Goal: Task Accomplishment & Management: Use online tool/utility

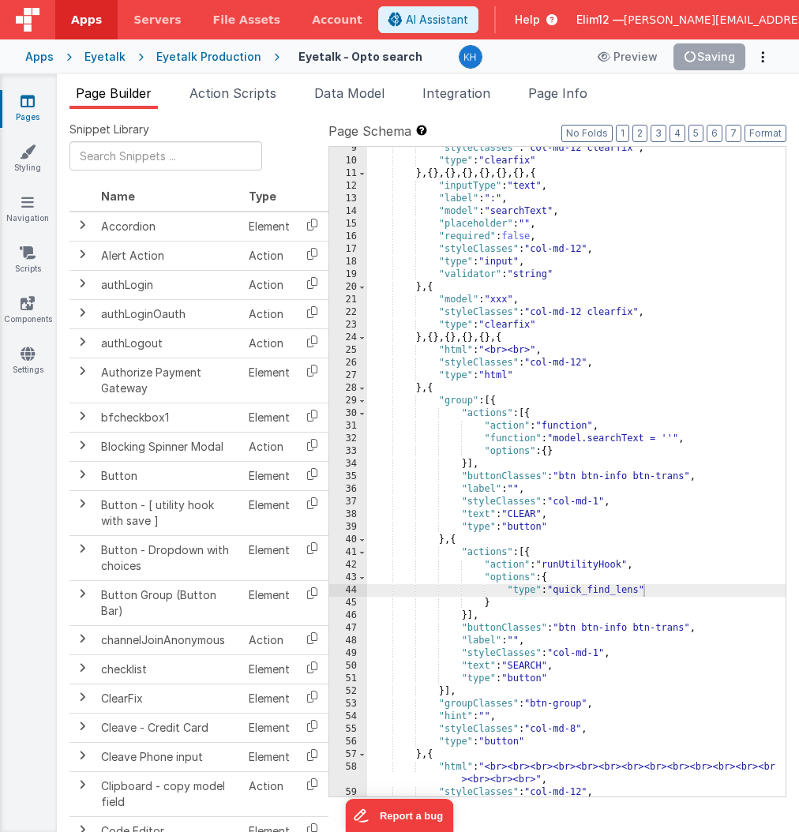
scroll to position [118, 0]
click at [575, 92] on span "Page Info" at bounding box center [557, 93] width 59 height 16
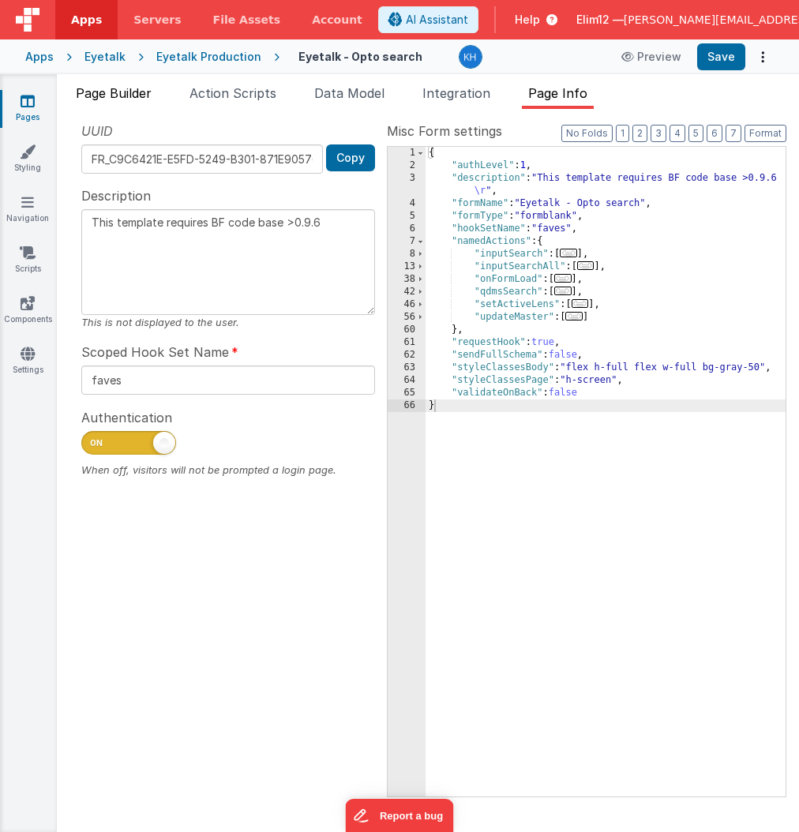
click at [118, 98] on span "Page Builder" at bounding box center [114, 93] width 76 height 16
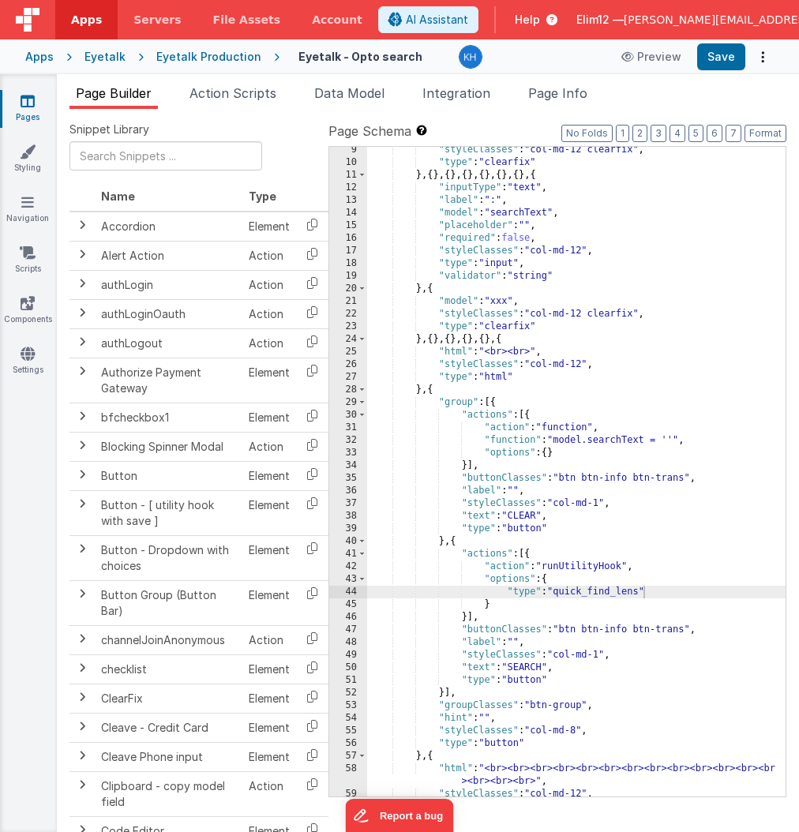
scroll to position [0, 0]
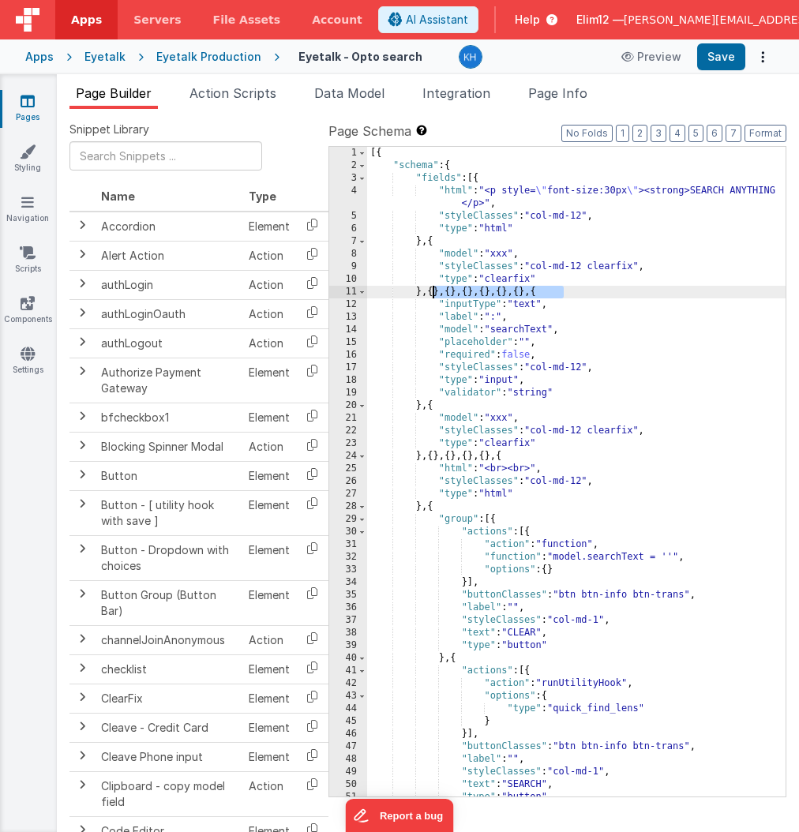
drag, startPoint x: 565, startPoint y: 294, endPoint x: 434, endPoint y: 295, distance: 131.1
click at [434, 295] on div "[{ "schema" : { "fields" : [{ "html" : "<p style= \" font-size:30px \" ><strong…" at bounding box center [576, 484] width 419 height 675
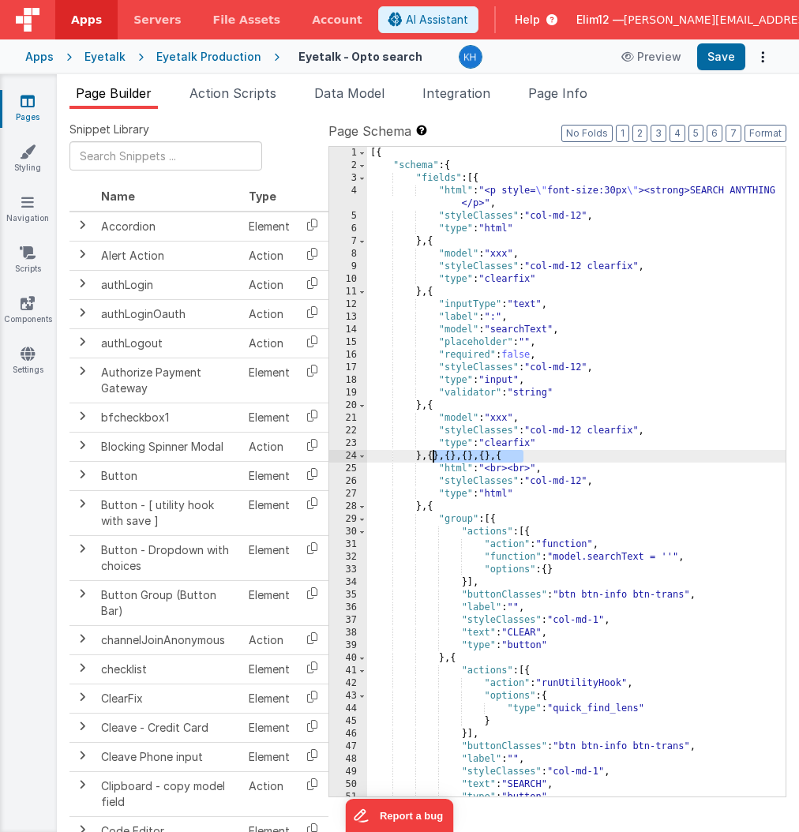
drag, startPoint x: 521, startPoint y: 455, endPoint x: 433, endPoint y: 453, distance: 88.5
click at [433, 453] on div "[{ "schema" : { "fields" : [{ "html" : "<p style= \" font-size:30px \" ><strong…" at bounding box center [576, 484] width 419 height 675
click at [603, 439] on div "[{ "schema" : { "fields" : [{ "html" : "<p style= \" font-size:30px \" ><strong…" at bounding box center [576, 484] width 419 height 675
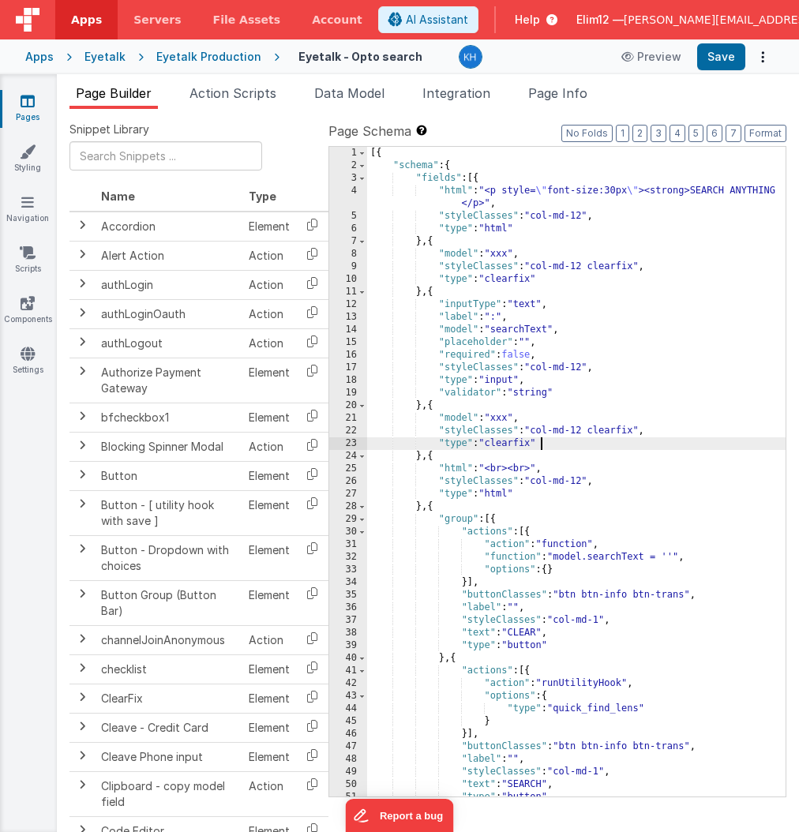
click at [463, 290] on div "[{ "schema" : { "fields" : [{ "html" : "<p style= \" font-size:30px \" ><strong…" at bounding box center [576, 484] width 419 height 675
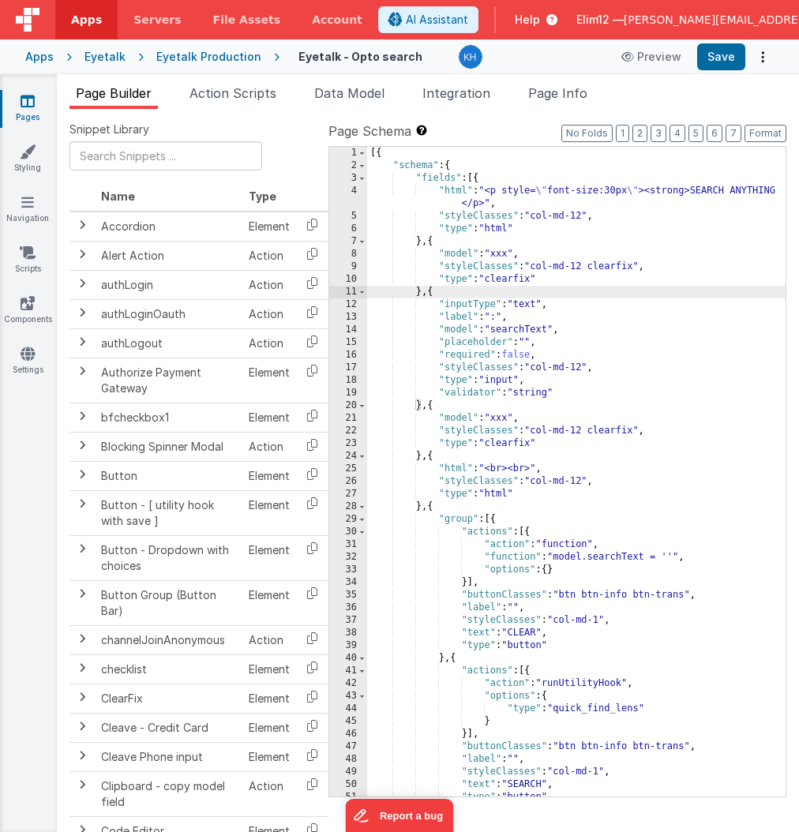
click at [504, 319] on div "[{ "schema" : { "fields" : [{ "html" : "<p style= \" font-size:30px \" ><strong…" at bounding box center [576, 484] width 419 height 675
click at [28, 212] on link "Navigation" at bounding box center [27, 210] width 57 height 32
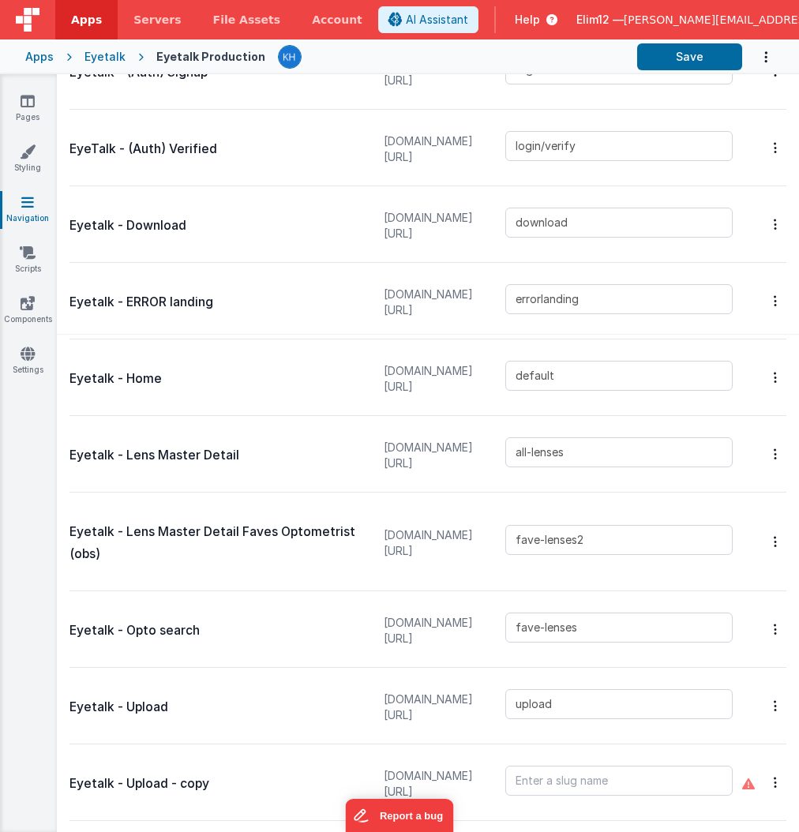
scroll to position [482, 0]
click at [565, 455] on input "all-lenses" at bounding box center [618, 453] width 227 height 30
click at [200, 452] on p "Eyetalk - Lens Master Detail" at bounding box center [218, 456] width 299 height 22
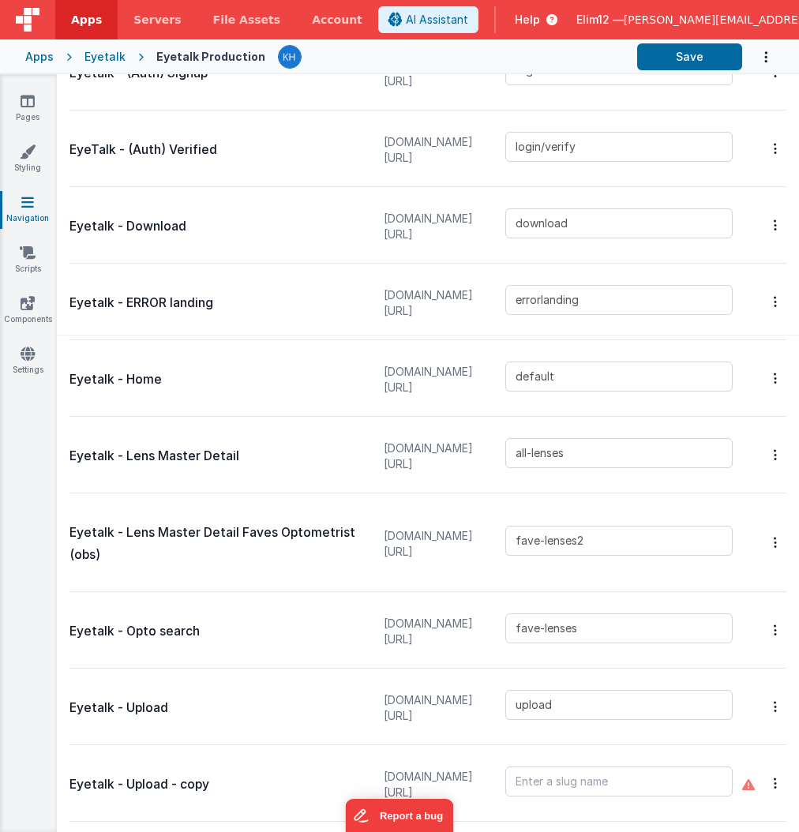
click at [183, 455] on p "Eyetalk - Lens Master Detail" at bounding box center [218, 456] width 299 height 22
click at [33, 99] on icon at bounding box center [28, 101] width 14 height 16
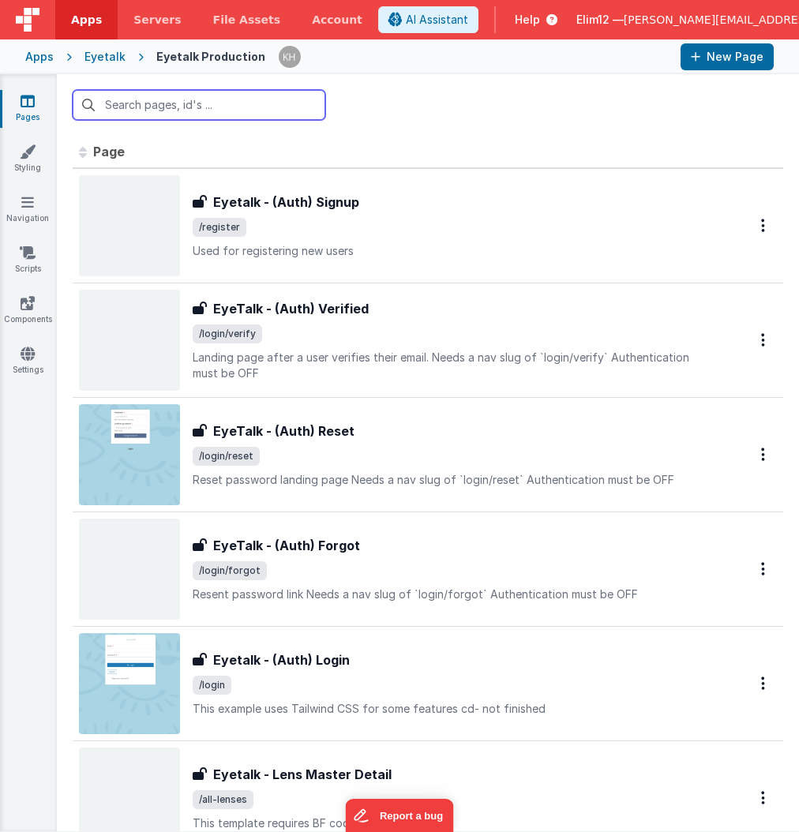
click at [270, 107] on input "text" at bounding box center [199, 105] width 253 height 30
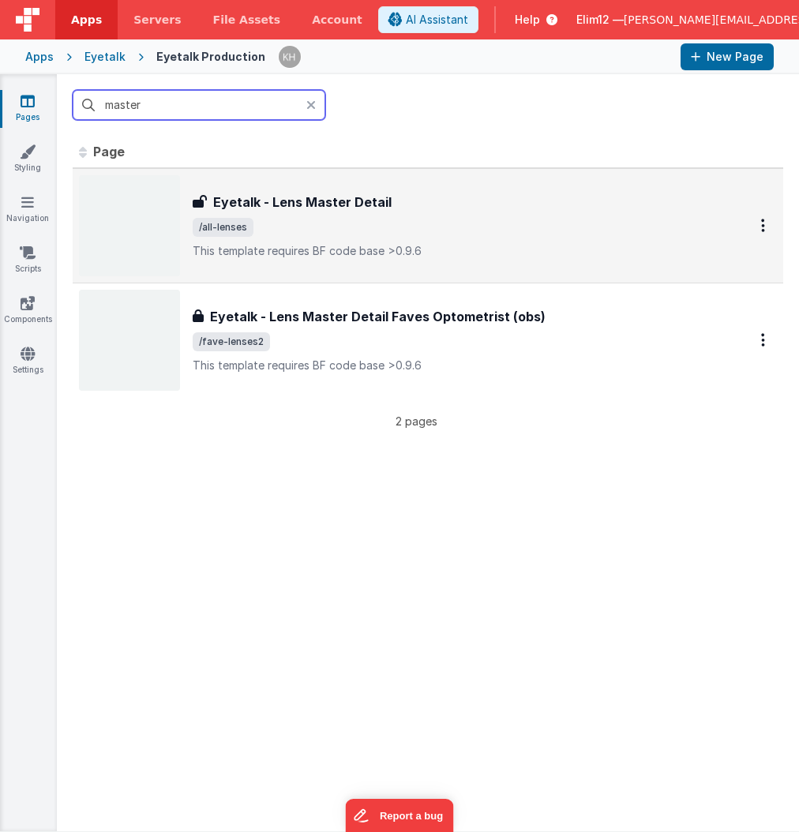
type input "master"
click at [415, 258] on div "Eyetalk - Lens Master Detail Eyetalk - Lens Master Detail /all-lenses This temp…" at bounding box center [395, 225] width 632 height 101
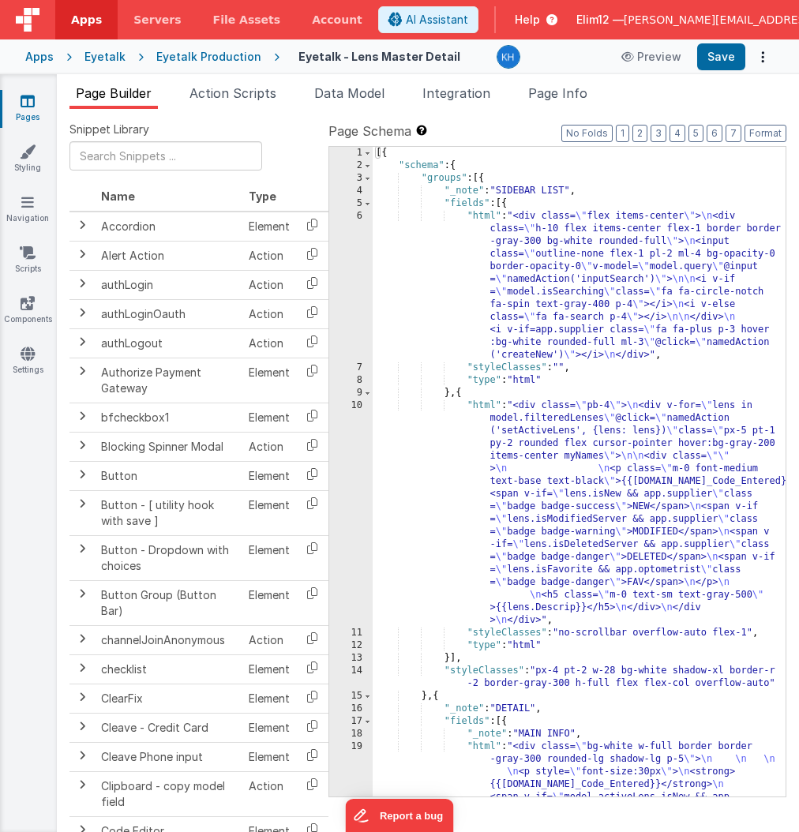
click at [614, 303] on div "[{ "schema" : { "groups" : [{ "_note" : "SIDEBAR LIST" , "fields" : [{ "html" :…" at bounding box center [579, 712] width 413 height 1130
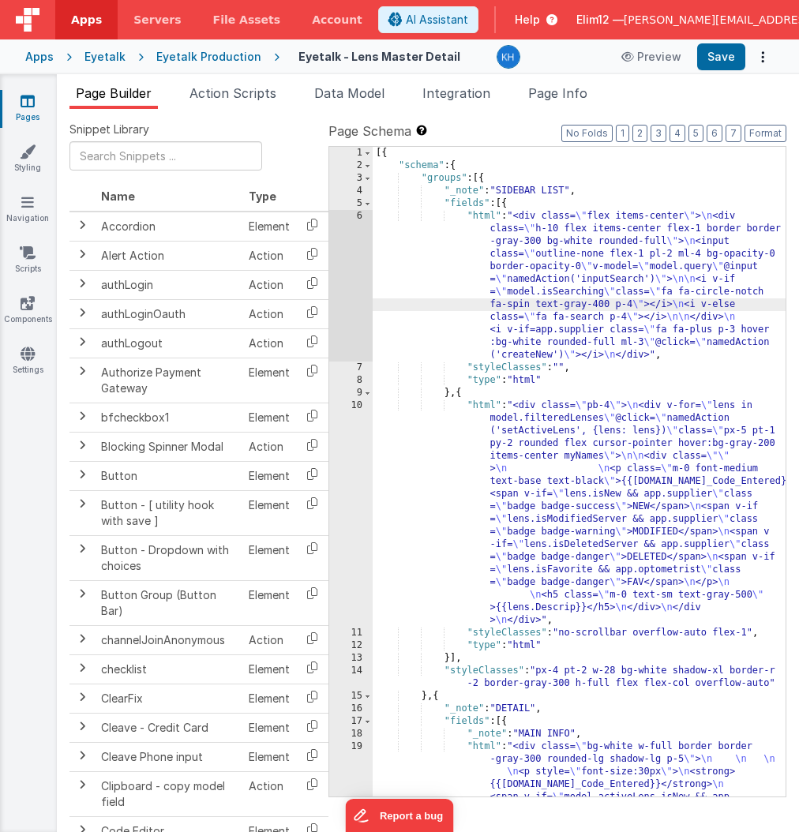
click at [347, 291] on div "6" at bounding box center [350, 286] width 43 height 152
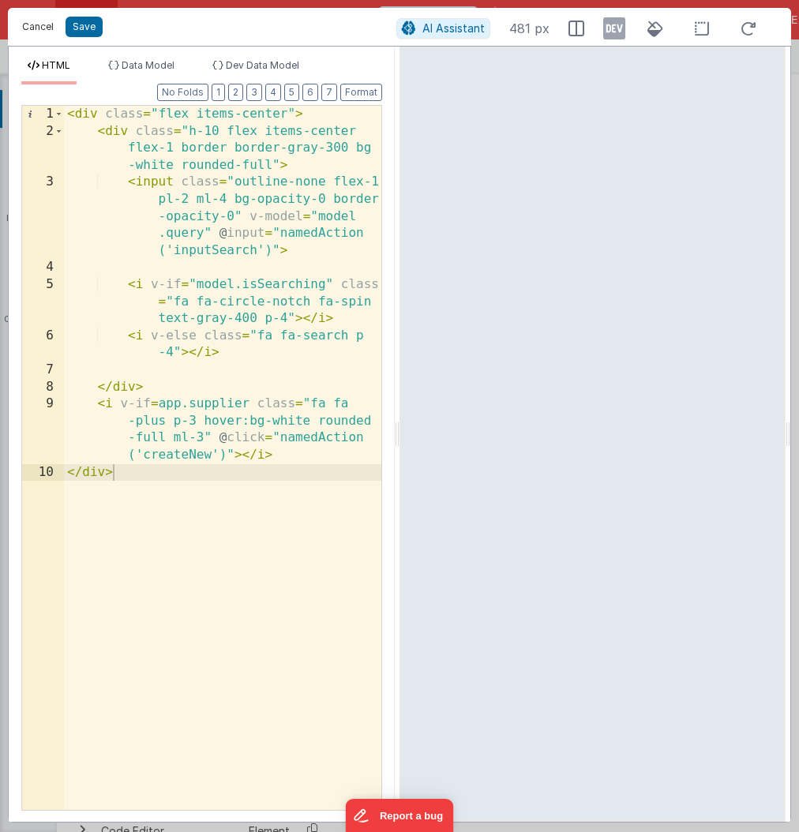
click at [40, 24] on button "Cancel" at bounding box center [37, 27] width 47 height 22
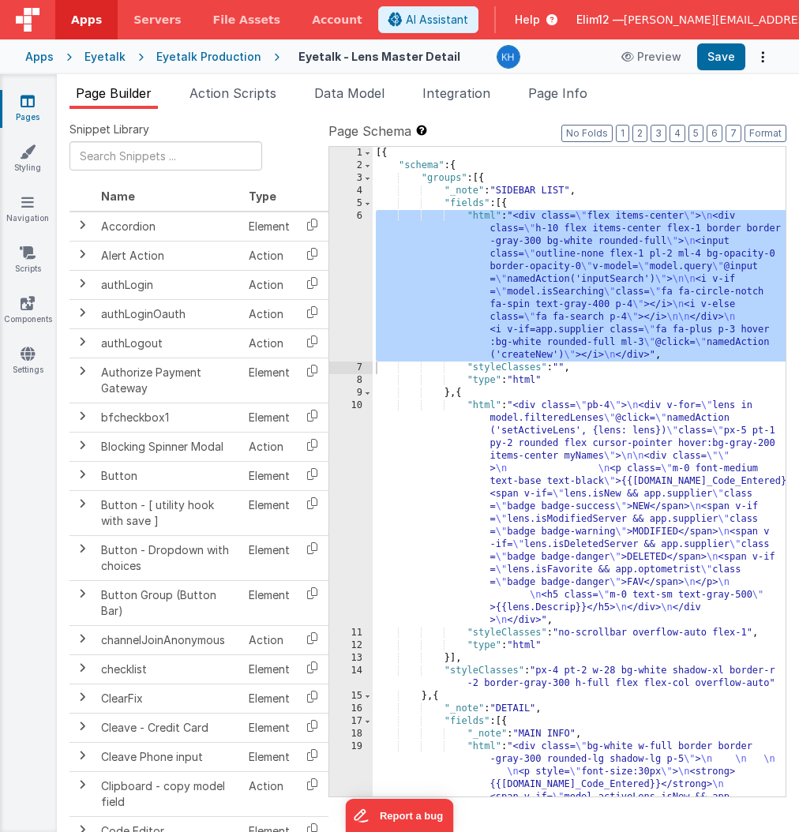
click at [568, 528] on div "[{ "schema" : { "groups" : [{ "_note" : "SIDEBAR LIST" , "fields" : [{ "html" :…" at bounding box center [579, 712] width 413 height 1130
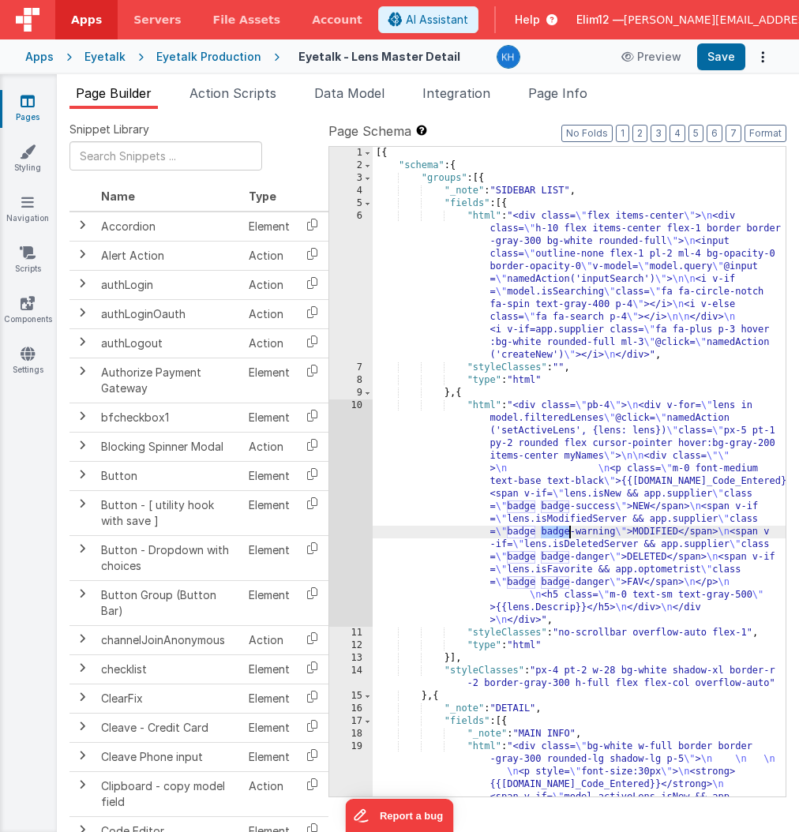
click at [568, 528] on div "[{ "schema" : { "groups" : [{ "_note" : "SIDEBAR LIST" , "fields" : [{ "html" :…" at bounding box center [579, 712] width 413 height 1130
click at [351, 502] on div "10" at bounding box center [350, 513] width 43 height 227
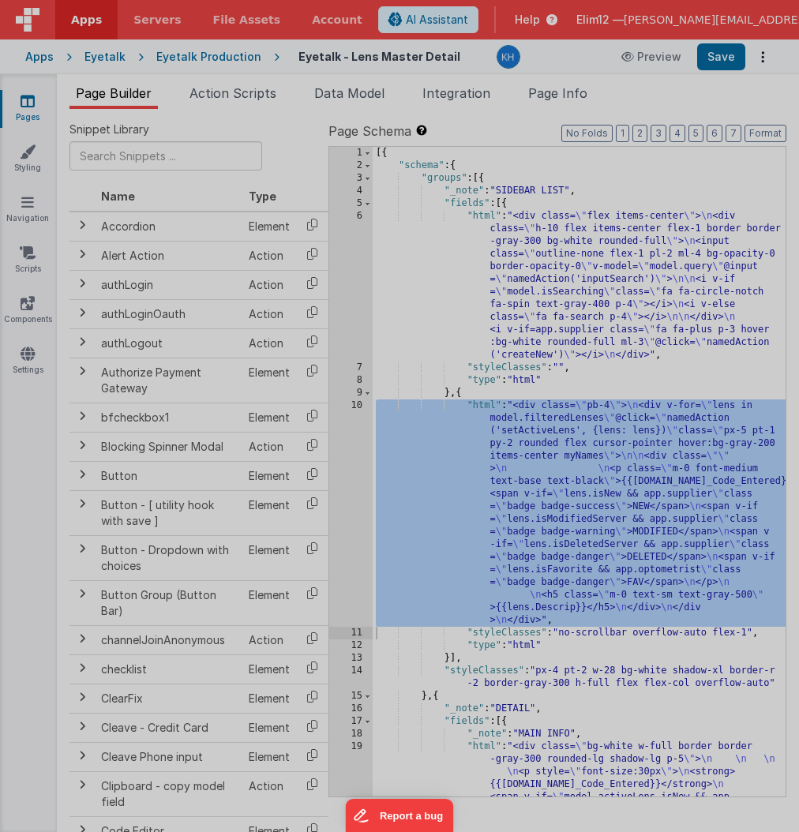
click at [400, 502] on div "Initializing ..." at bounding box center [593, 419] width 386 height 776
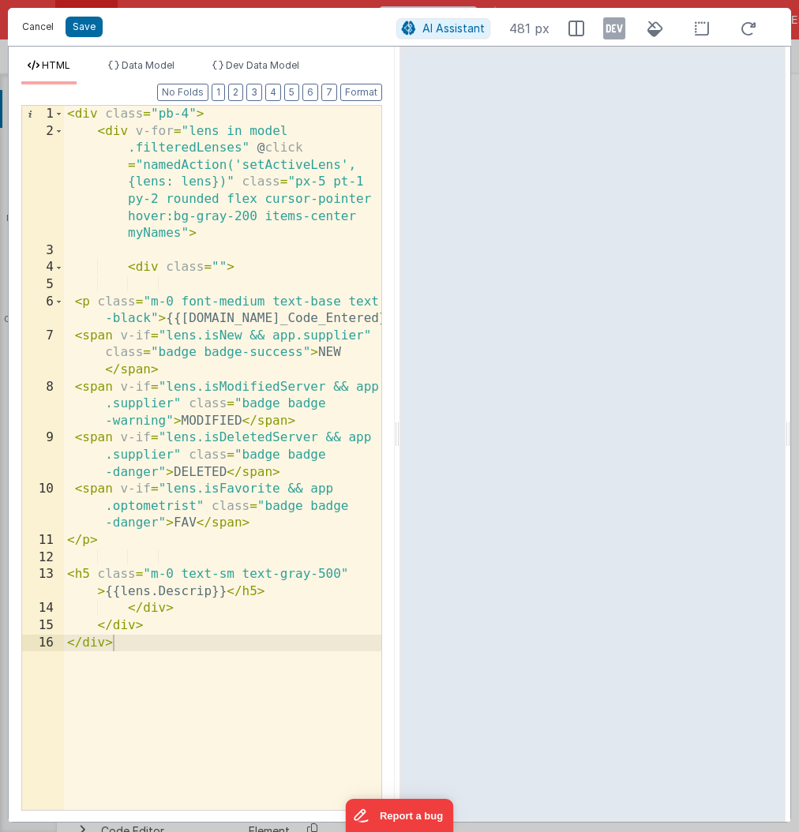
click at [32, 22] on button "Cancel" at bounding box center [37, 27] width 47 height 22
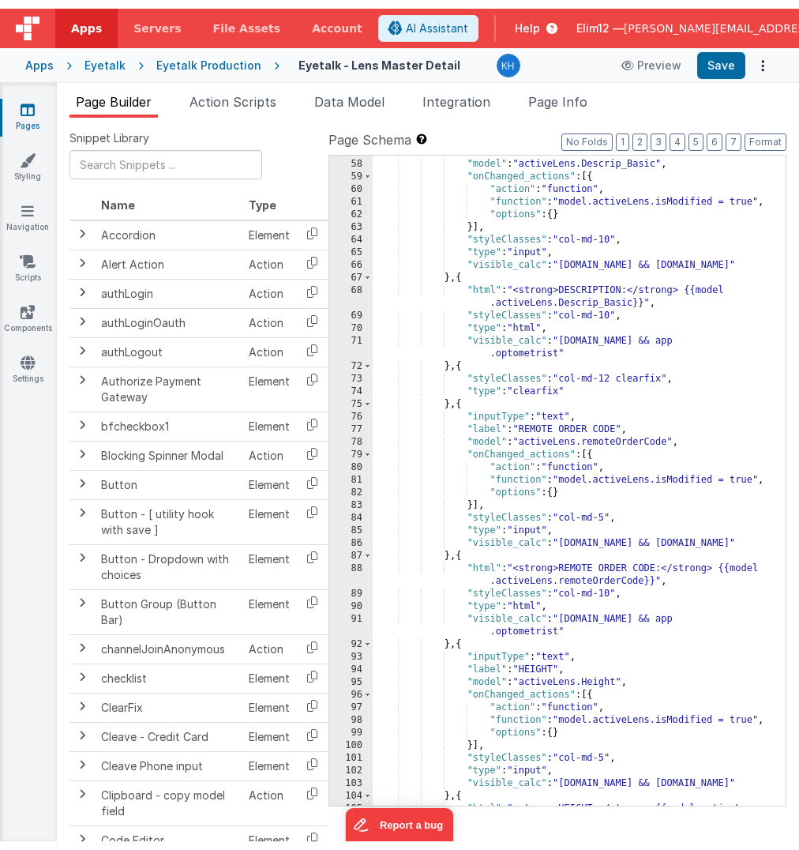
scroll to position [1728, 0]
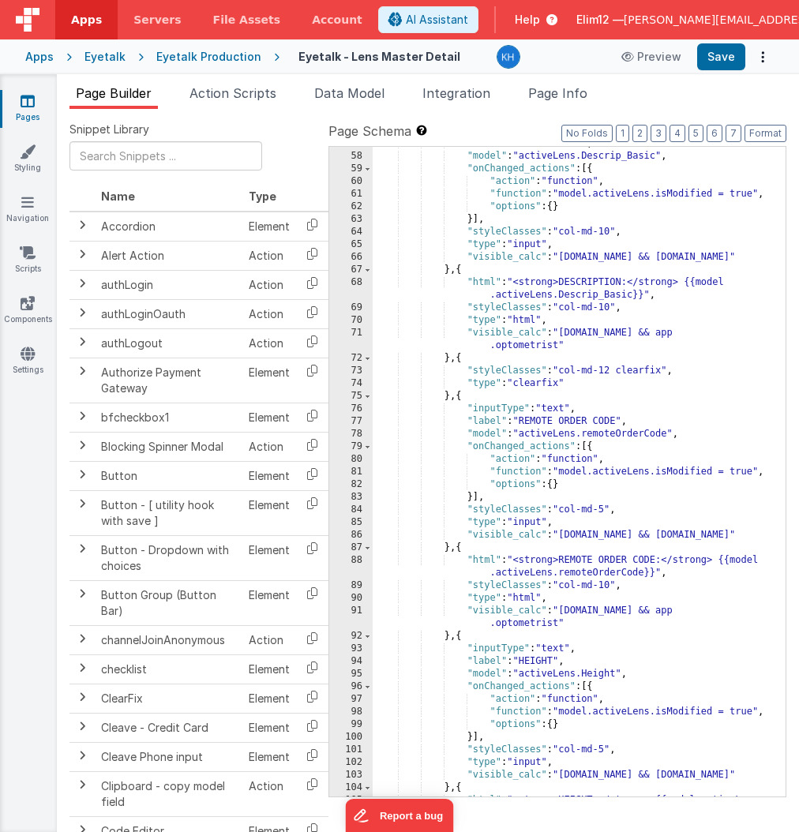
click at [107, 56] on div "Eyetalk" at bounding box center [105, 57] width 41 height 16
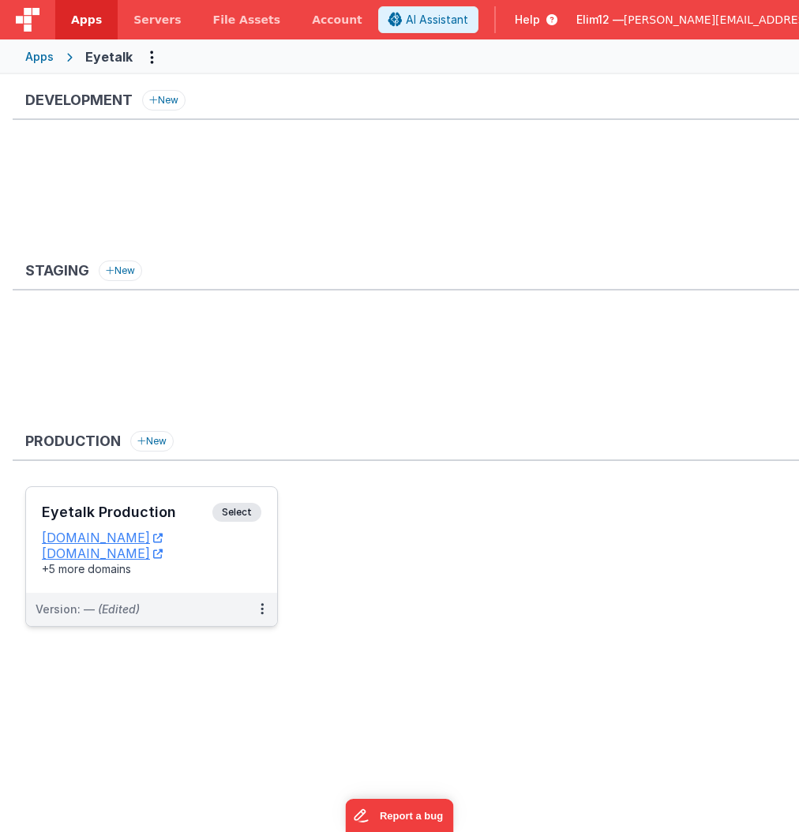
click at [231, 579] on div "Eyetalk Production Select URLs [DOMAIN_NAME] [DOMAIN_NAME] +5 more domains" at bounding box center [151, 540] width 251 height 106
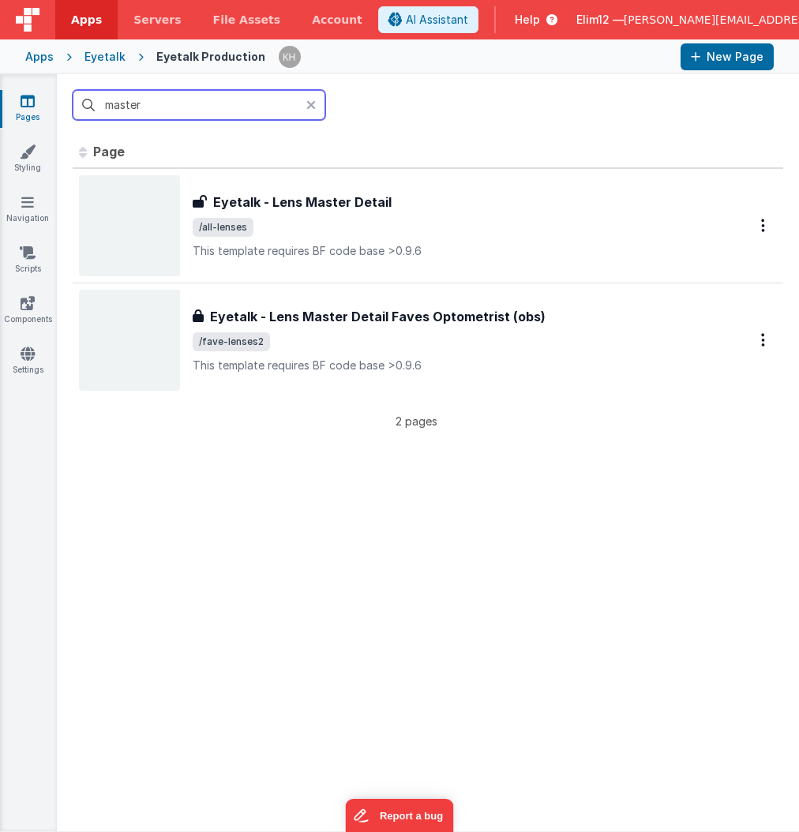
click at [198, 107] on input "master" at bounding box center [199, 105] width 253 height 30
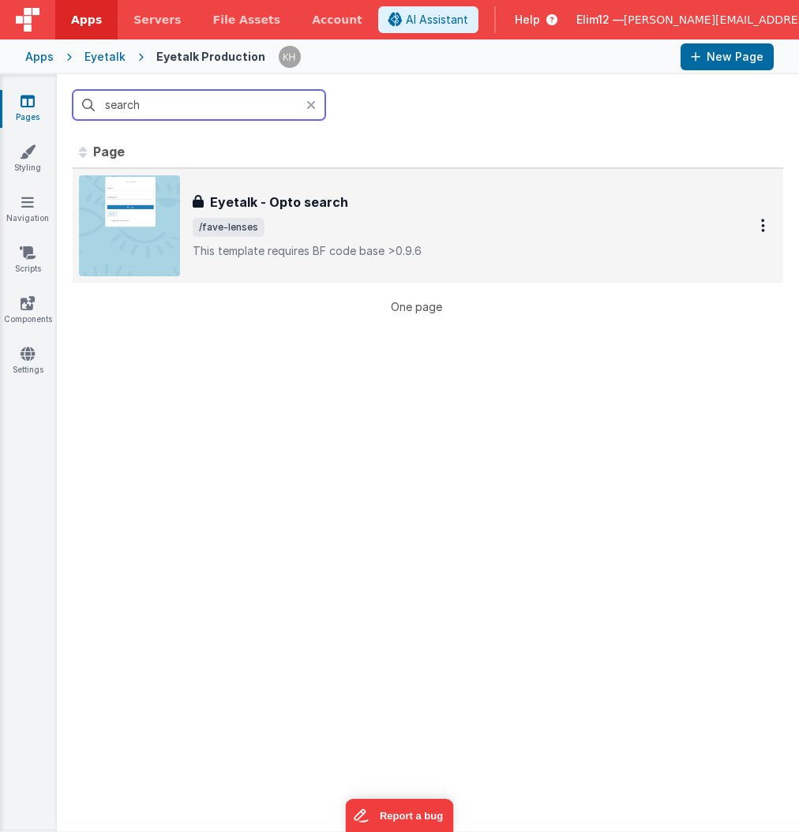
type input "search"
click at [366, 215] on div "Eyetalk - Opto search Eyetalk - Opto search /fave-lenses This template requires…" at bounding box center [452, 226] width 518 height 66
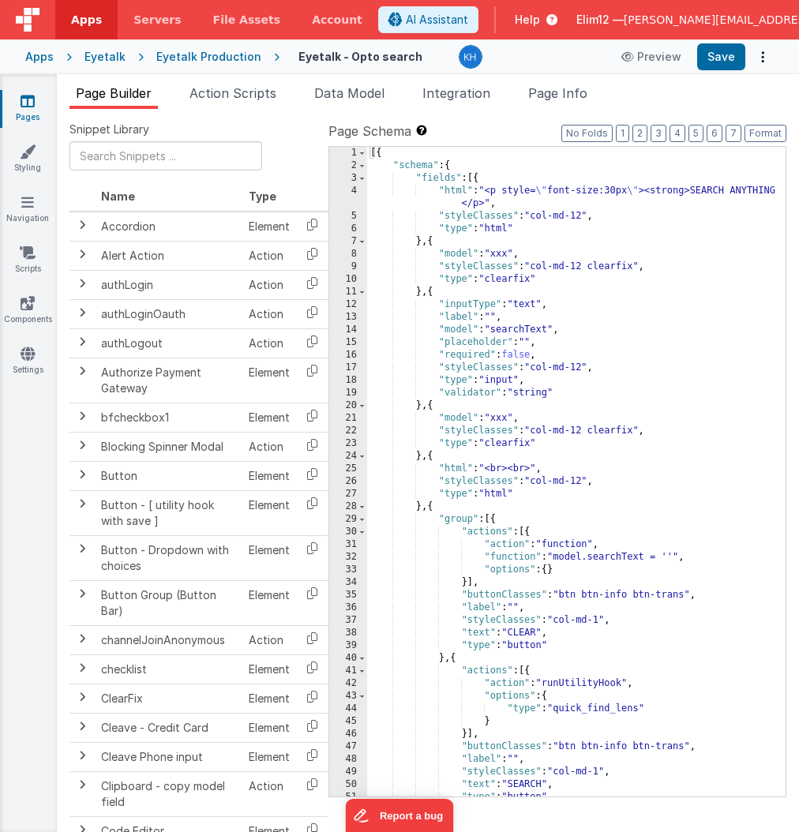
click at [588, 365] on div "[{ "schema" : { "fields" : [{ "html" : "<p style= \" font-size:30px \" ><strong…" at bounding box center [576, 484] width 419 height 675
click at [31, 108] on link "Pages" at bounding box center [27, 109] width 57 height 32
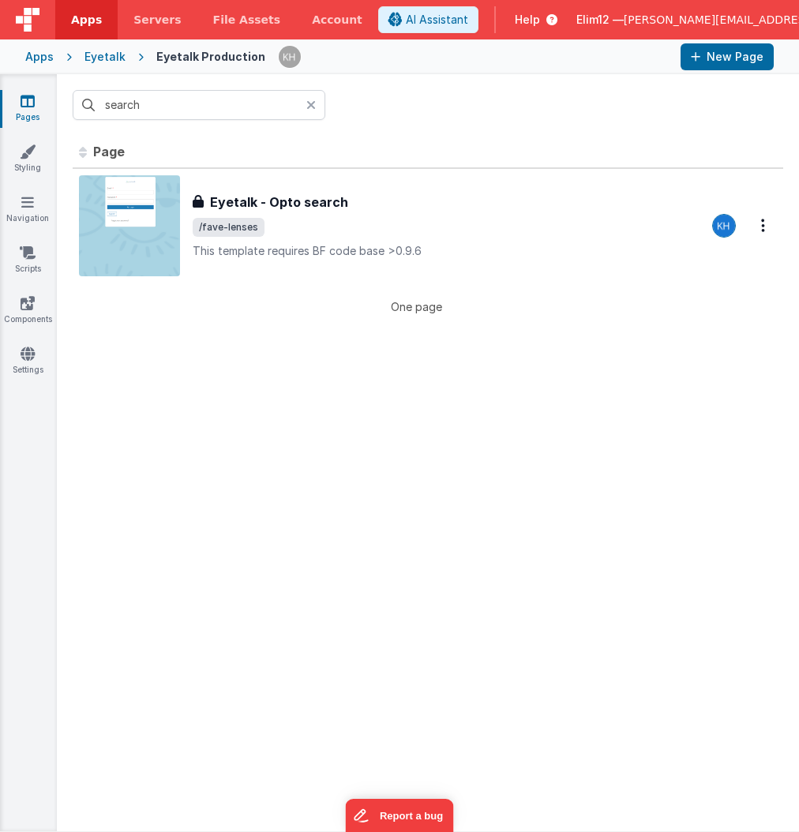
click at [311, 103] on icon at bounding box center [310, 105] width 9 height 13
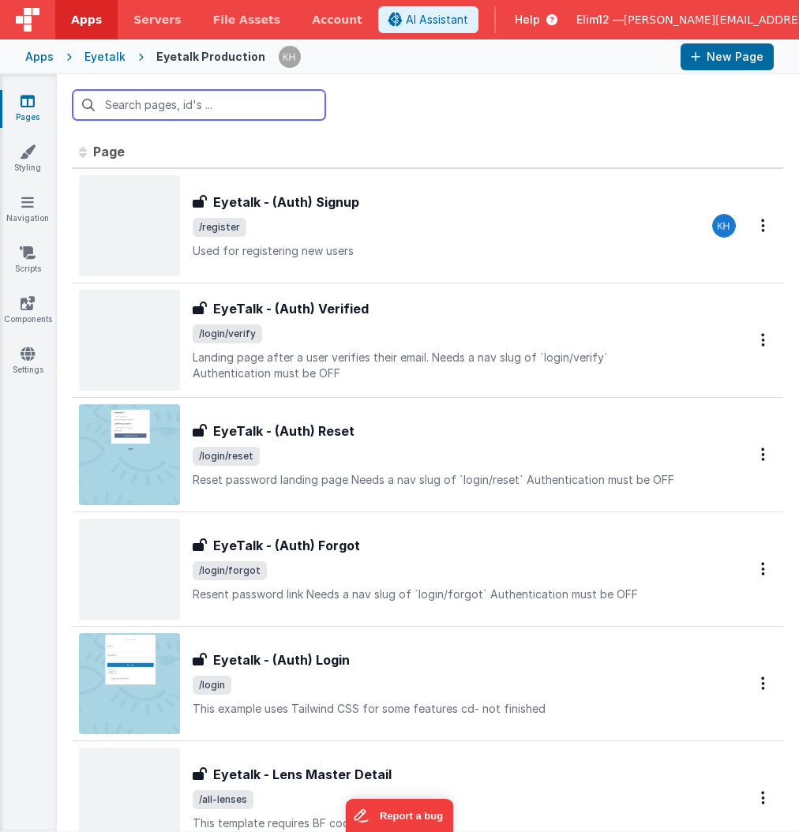
click at [253, 107] on input "text" at bounding box center [199, 105] width 253 height 30
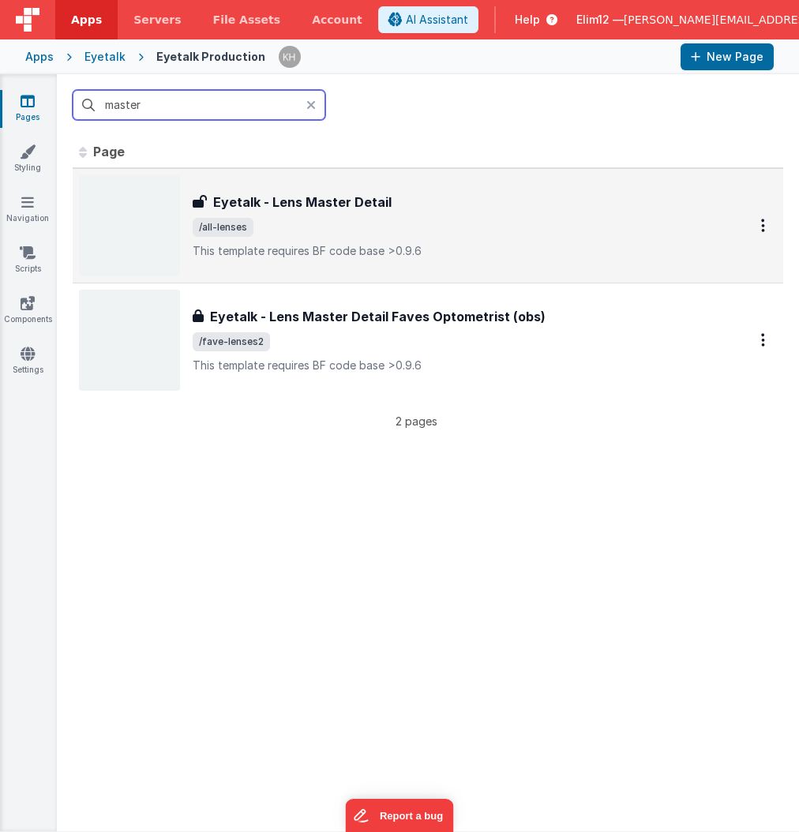
type input "master"
click at [381, 220] on span "/all-lenses" at bounding box center [452, 227] width 518 height 19
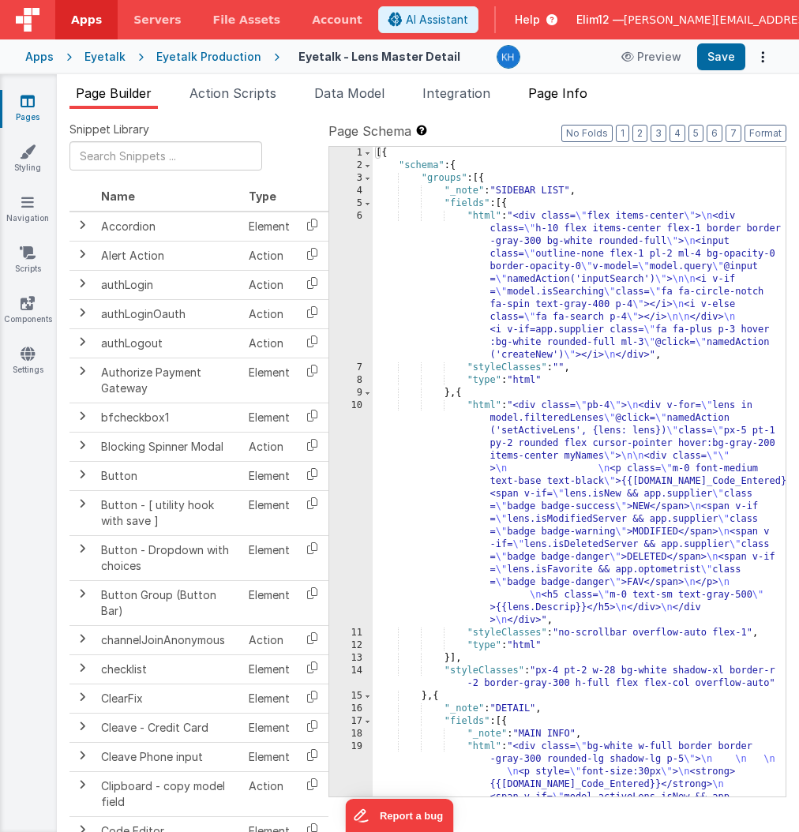
click at [577, 101] on li "Page Info" at bounding box center [558, 96] width 72 height 25
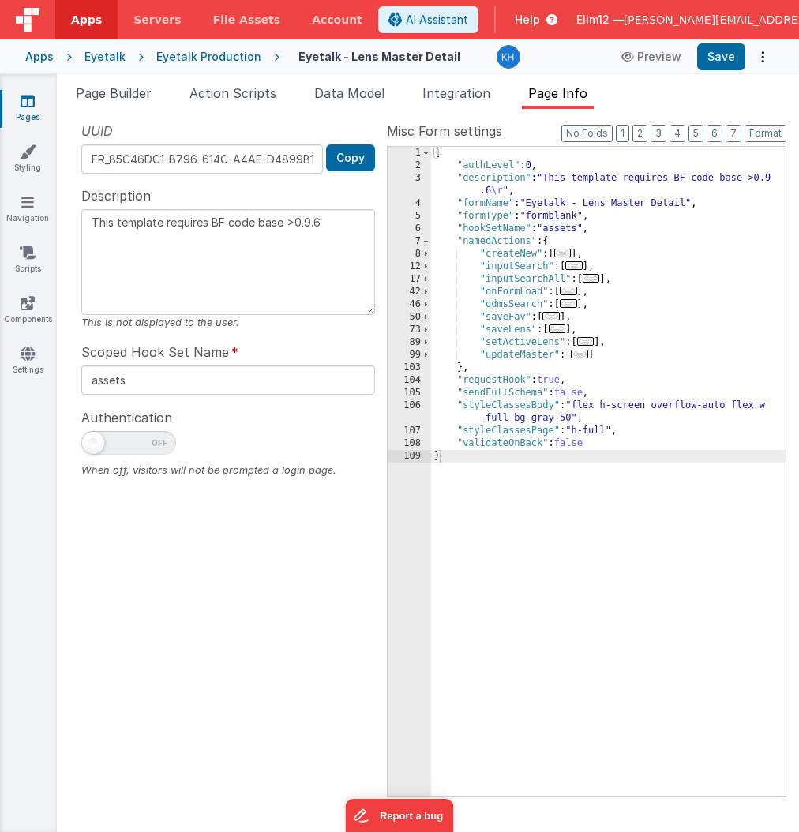
click at [161, 62] on div "Eyetalk Production" at bounding box center [208, 57] width 105 height 16
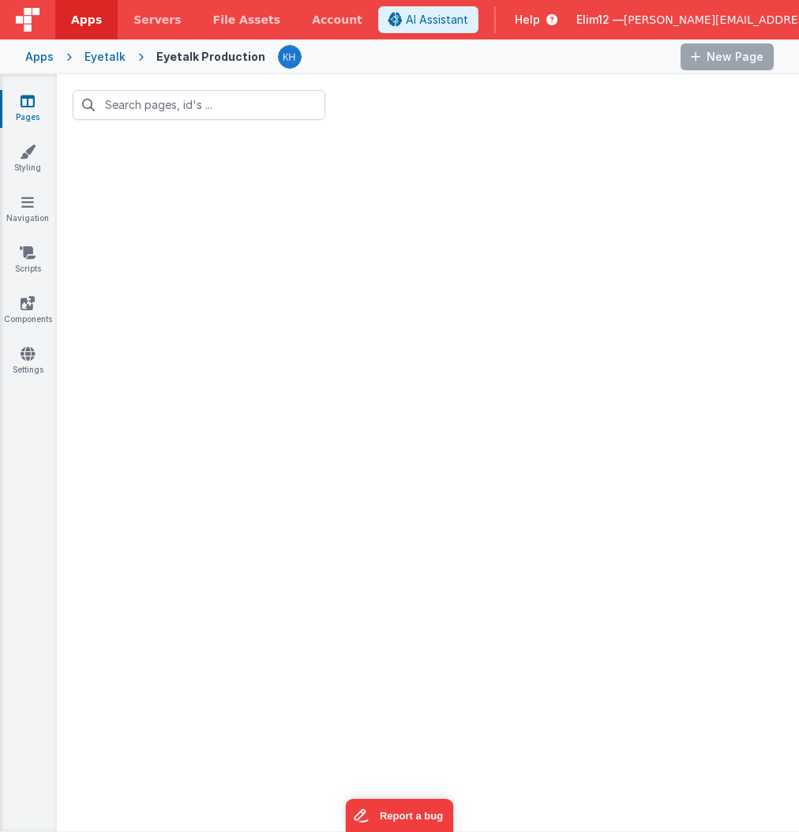
type input "master"
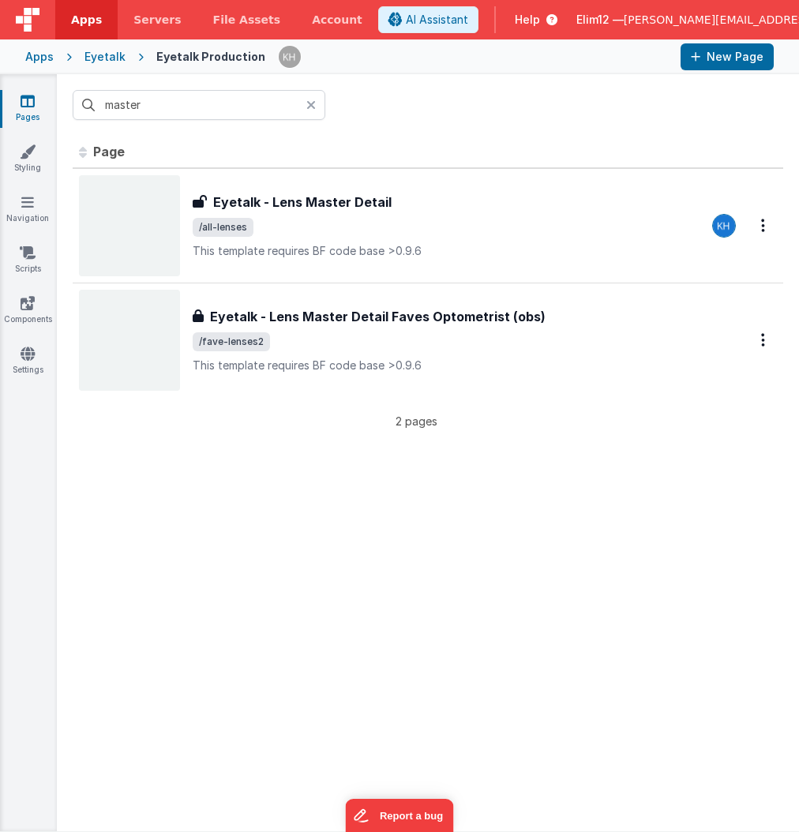
click at [101, 51] on div "Eyetalk" at bounding box center [105, 57] width 41 height 16
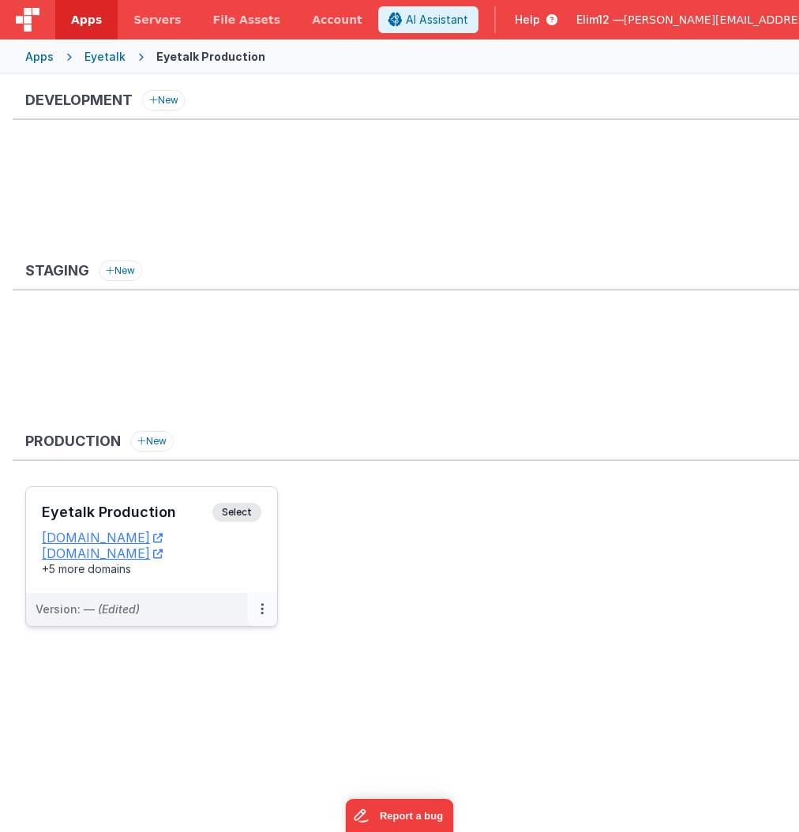
click at [265, 612] on button at bounding box center [262, 609] width 30 height 33
click at [265, 611] on button at bounding box center [262, 609] width 30 height 33
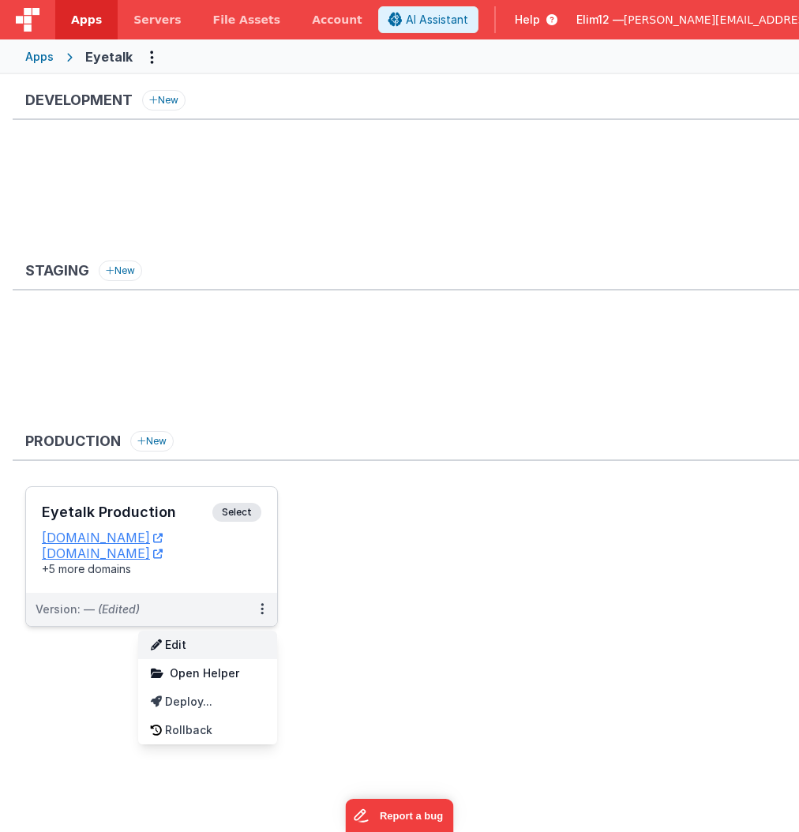
click at [175, 644] on link "Edit" at bounding box center [207, 645] width 139 height 28
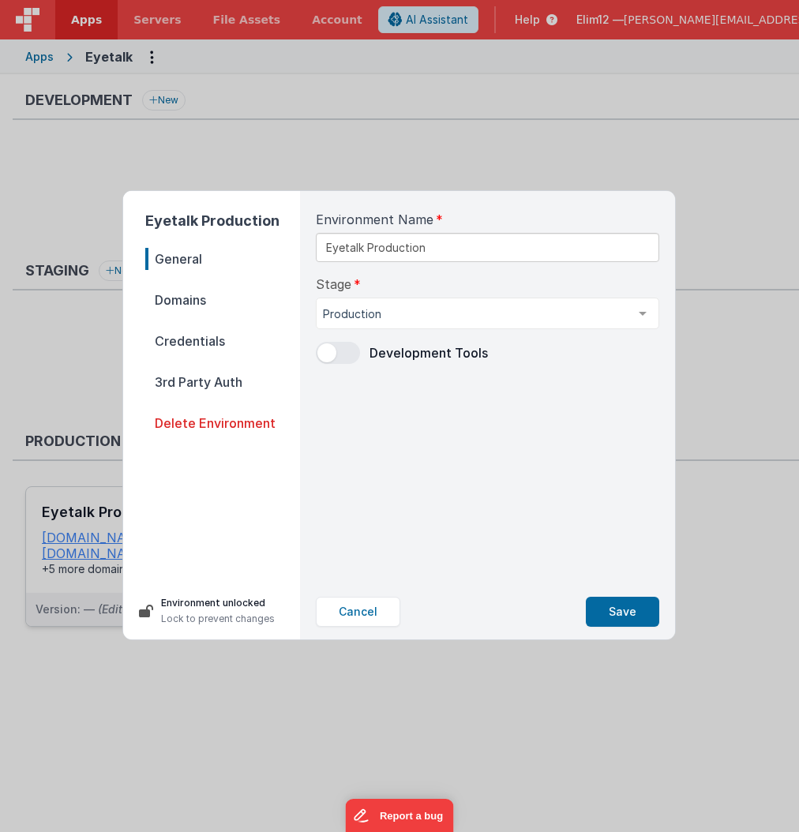
click at [353, 355] on span at bounding box center [338, 353] width 44 height 22
click at [617, 608] on button "Save" at bounding box center [622, 612] width 73 height 30
